Goal: Find specific page/section: Find specific page/section

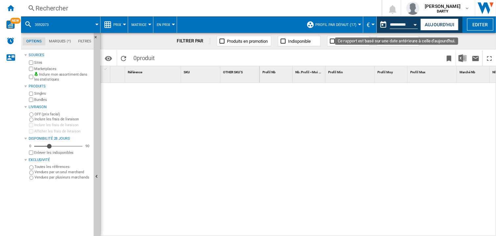
click at [416, 26] on button "Open calendar" at bounding box center [415, 24] width 12 height 12
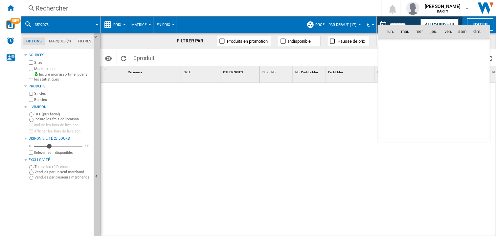
scroll to position [1914, 0]
click at [405, 44] on md-icon "August 2024" at bounding box center [405, 46] width 8 height 8
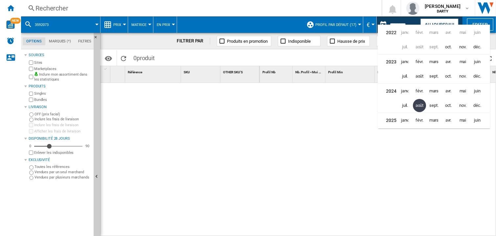
scroll to position [14, 0]
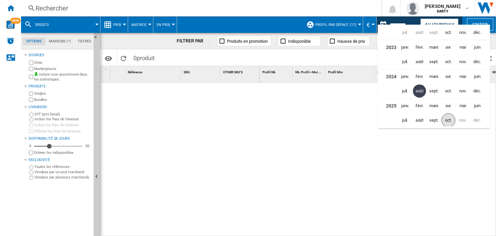
click at [448, 122] on span "oct." at bounding box center [448, 120] width 14 height 14
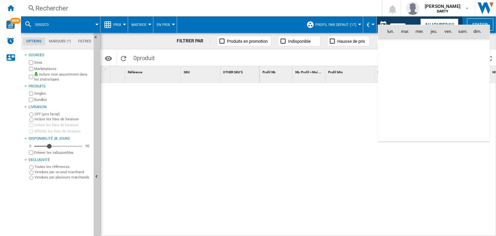
scroll to position [3132, 0]
click at [478, 60] on span "5" at bounding box center [476, 60] width 13 height 13
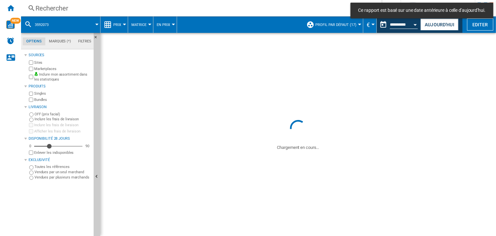
click at [52, 9] on div "Rechercher" at bounding box center [199, 8] width 329 height 9
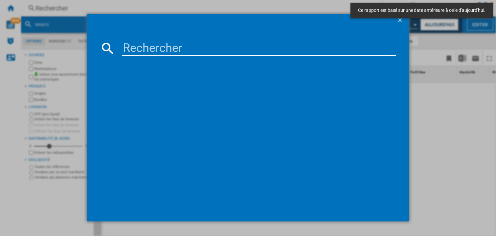
click at [137, 50] on input at bounding box center [259, 48] width 274 height 16
paste input "7999666"
type input "7999666"
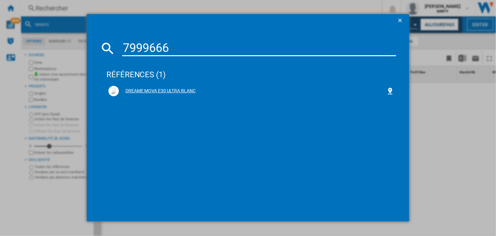
click at [176, 88] on div "DREAME MOVA E30 ULTRA BLANC" at bounding box center [252, 91] width 267 height 7
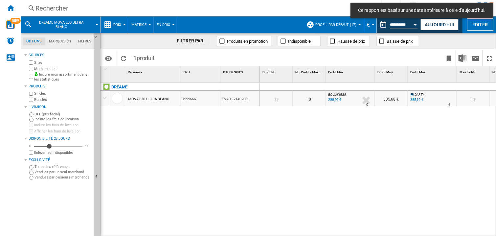
click at [362, 86] on div at bounding box center [349, 87] width 49 height 8
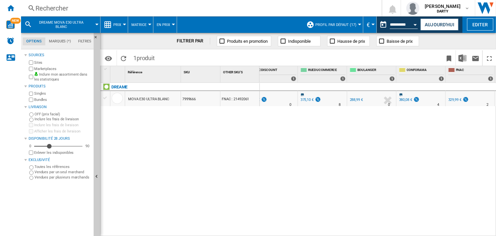
scroll to position [0, 602]
